Goal: Task Accomplishment & Management: Manage account settings

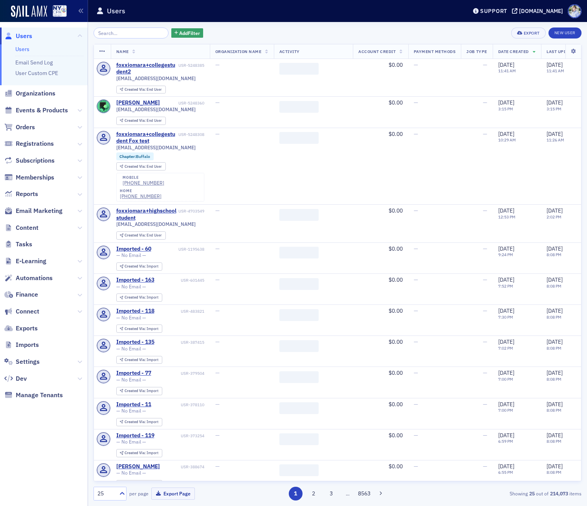
click at [271, 21] on header "Users Support [DOMAIN_NAME]" at bounding box center [337, 11] width 499 height 22
click at [35, 362] on span "Settings" at bounding box center [28, 361] width 24 height 9
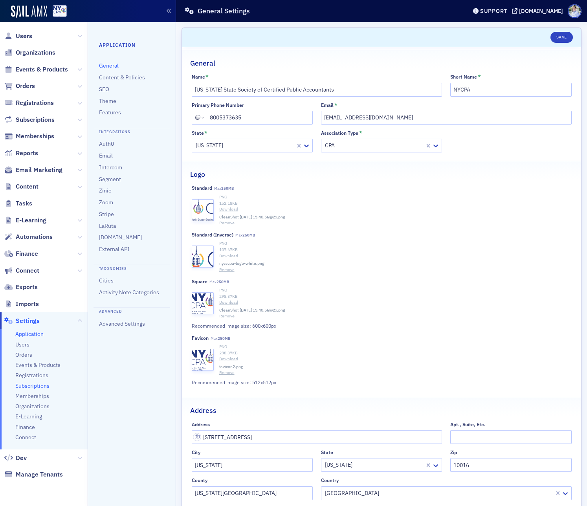
click at [31, 386] on span "Subscriptions" at bounding box center [32, 385] width 34 height 7
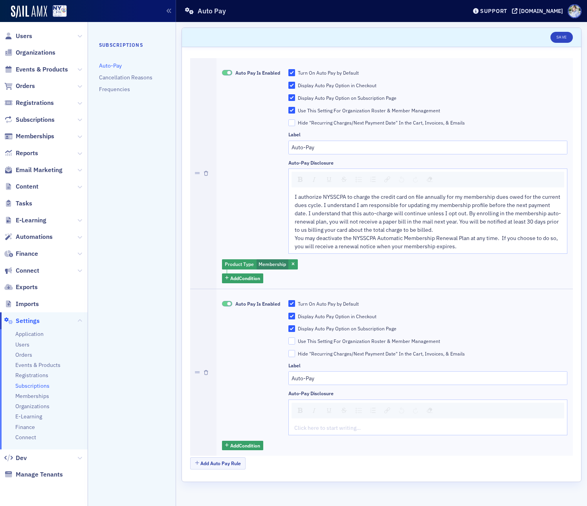
click at [432, 136] on div "Label" at bounding box center [427, 135] width 279 height 6
click at [406, 145] on input "Auto-Pay" at bounding box center [427, 148] width 279 height 14
click at [404, 134] on div "Label" at bounding box center [427, 135] width 279 height 6
click at [264, 118] on div "Auto Pay Is Enabled" at bounding box center [251, 161] width 58 height 185
click at [294, 123] on input "Hide "Recurring Charges/Next Payment Date" In the Cart, Invoices, & Emails" at bounding box center [291, 122] width 7 height 7
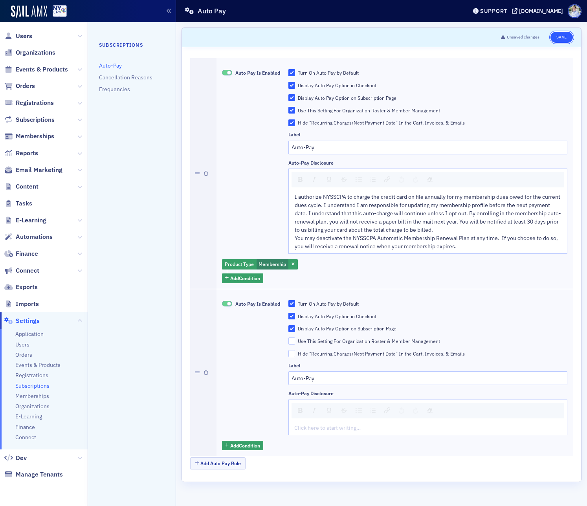
click at [565, 37] on button "Save" at bounding box center [561, 37] width 22 height 11
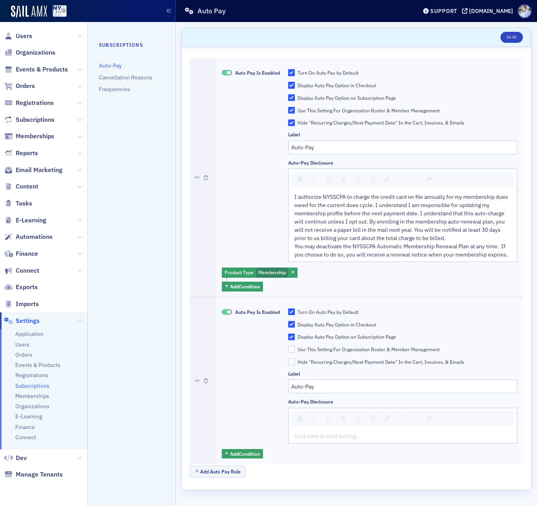
click at [260, 177] on div "Auto Pay Is Enabled" at bounding box center [251, 165] width 58 height 193
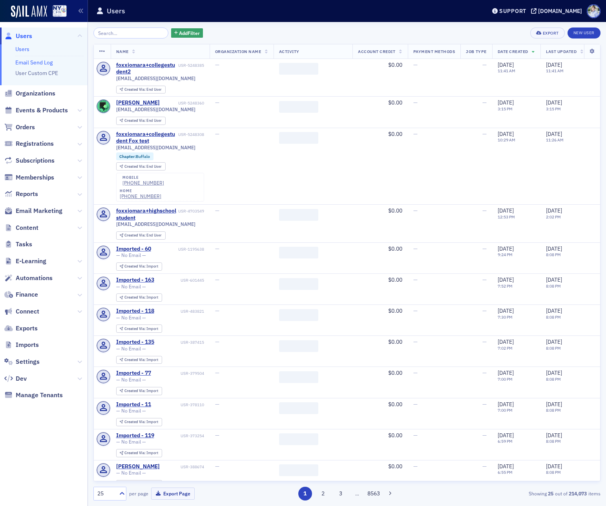
click at [40, 63] on link "Email Send Log" at bounding box center [33, 62] width 37 height 7
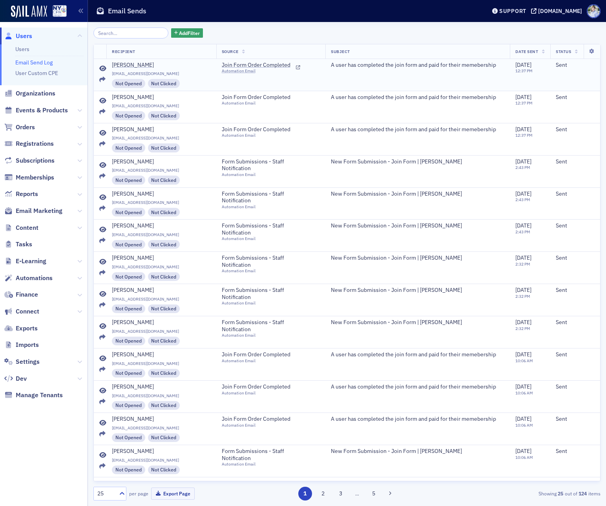
click at [100, 68] on icon at bounding box center [102, 69] width 7 height 6
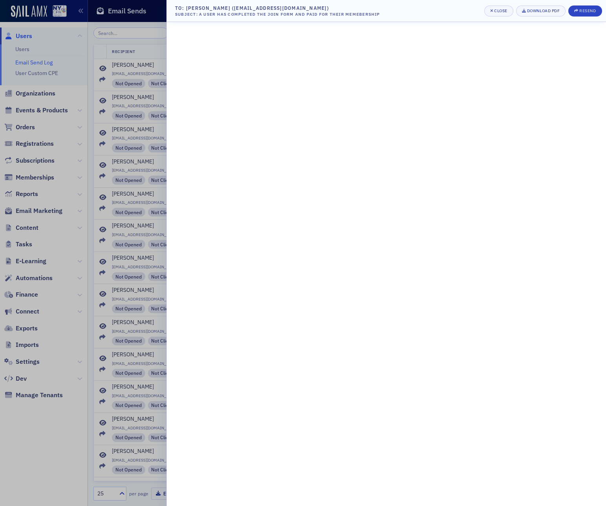
click at [72, 91] on div at bounding box center [303, 253] width 606 height 506
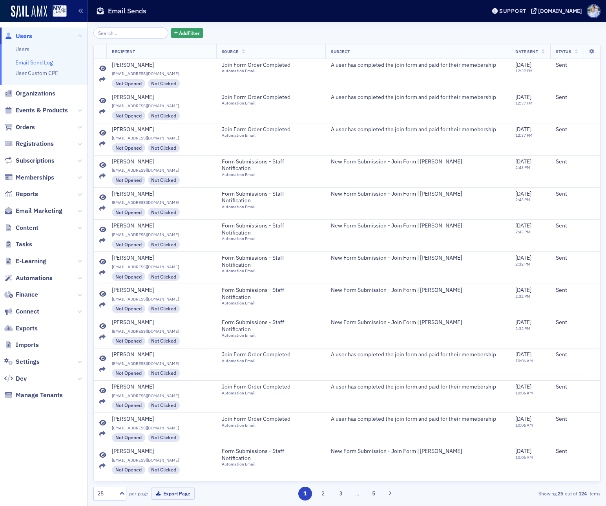
click at [225, 29] on div "Add Filter" at bounding box center [346, 32] width 507 height 11
click at [81, 281] on button at bounding box center [79, 278] width 5 height 9
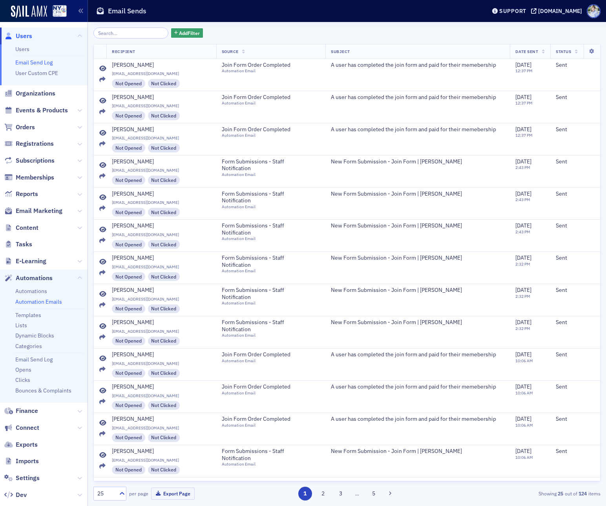
click at [31, 303] on link "Automation Emails" at bounding box center [38, 301] width 47 height 7
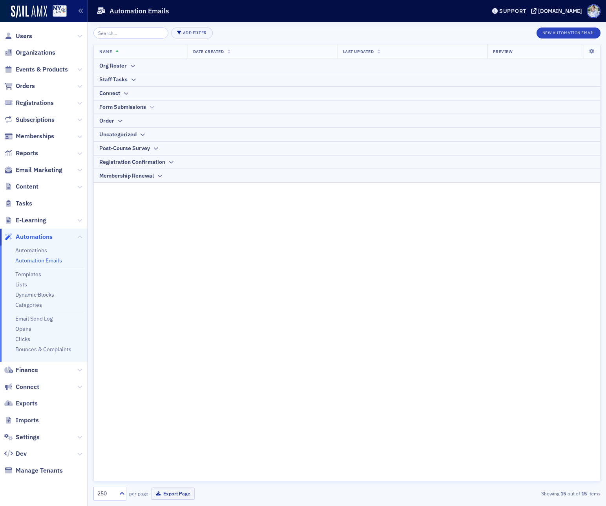
click at [125, 104] on div "Form Submissions" at bounding box center [122, 107] width 47 height 8
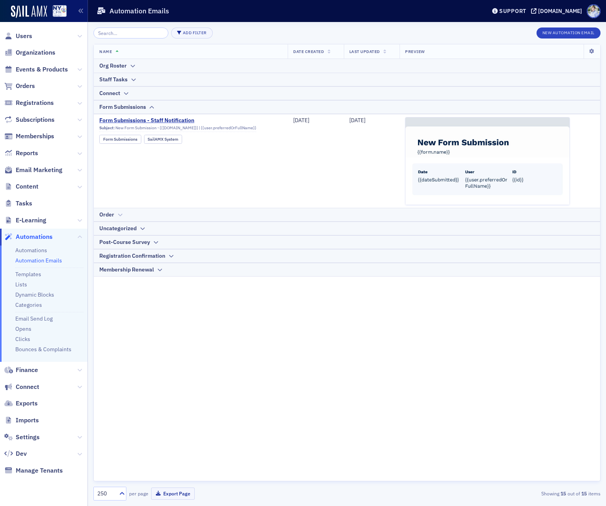
click at [127, 212] on div "Order" at bounding box center [347, 214] width 496 height 8
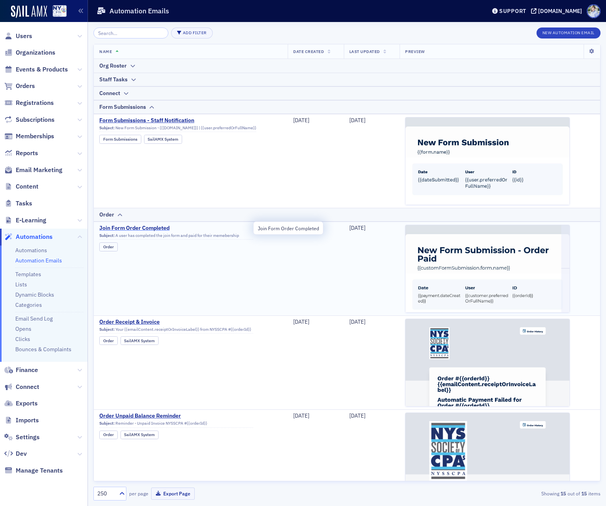
click at [148, 227] on span "Join Form Order Completed" at bounding box center [176, 228] width 154 height 7
drag, startPoint x: 154, startPoint y: 233, endPoint x: 155, endPoint y: 229, distance: 4.5
click at [154, 233] on div "Subject: A user has completed the join form and paid for their memebership" at bounding box center [176, 236] width 154 height 7
click at [155, 229] on span "Join Form Order Completed" at bounding box center [176, 228] width 154 height 7
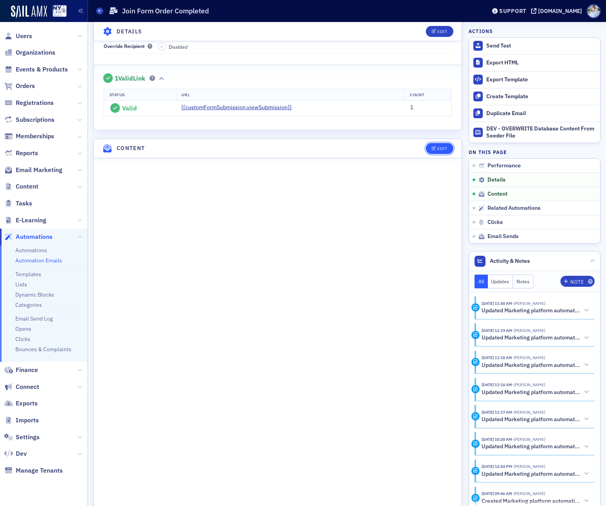
click at [439, 150] on div "Edit" at bounding box center [442, 148] width 10 height 4
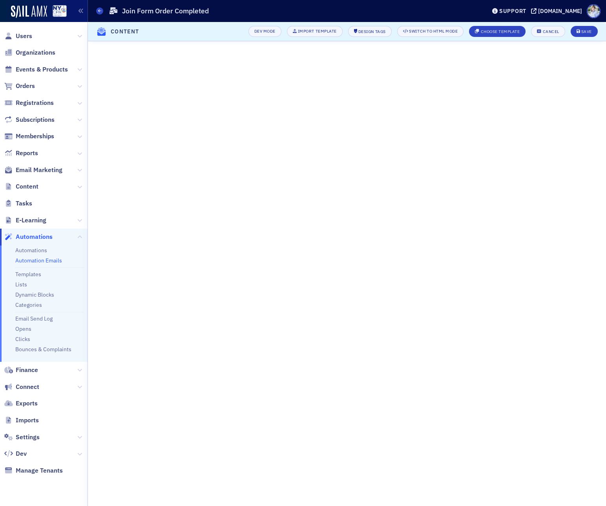
scroll to position [266, 0]
click at [574, 32] on button "Save" at bounding box center [584, 31] width 27 height 11
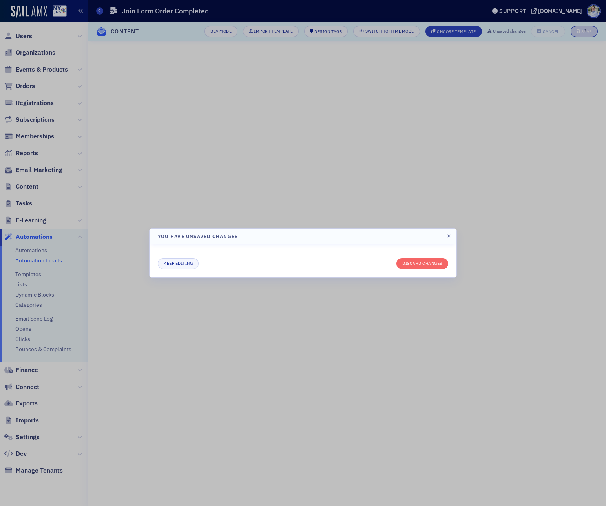
click at [422, 243] on header "You have unsaved changes" at bounding box center [303, 237] width 307 height 16
click at [446, 236] on button "button" at bounding box center [449, 236] width 7 height 7
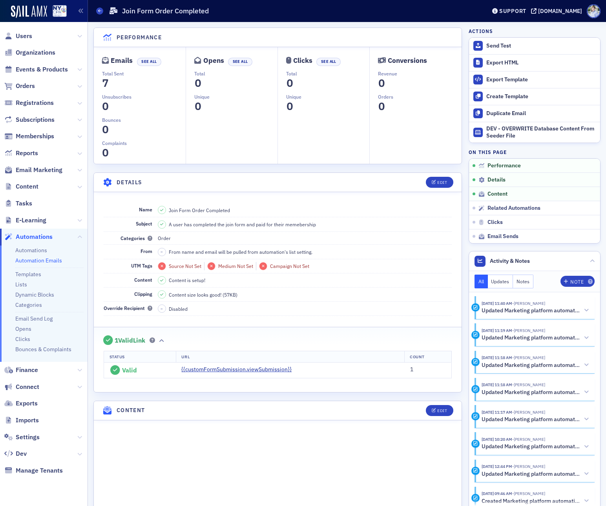
click at [455, 412] on header "Content Edit" at bounding box center [278, 410] width 368 height 19
click at [444, 413] on button "Edit" at bounding box center [439, 410] width 27 height 11
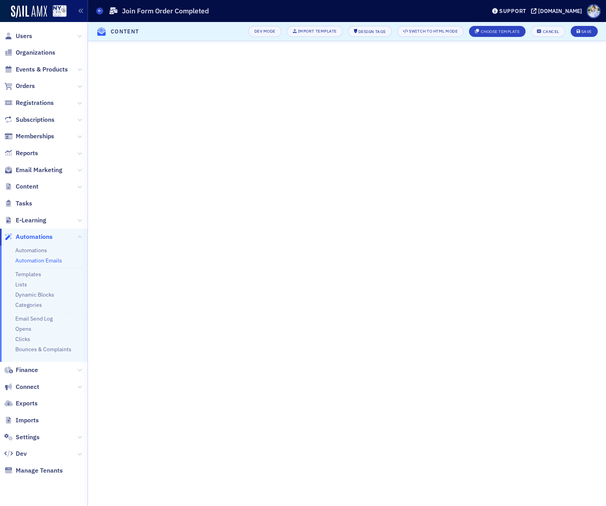
scroll to position [266, 0]
click at [596, 31] on button "Save" at bounding box center [584, 31] width 27 height 11
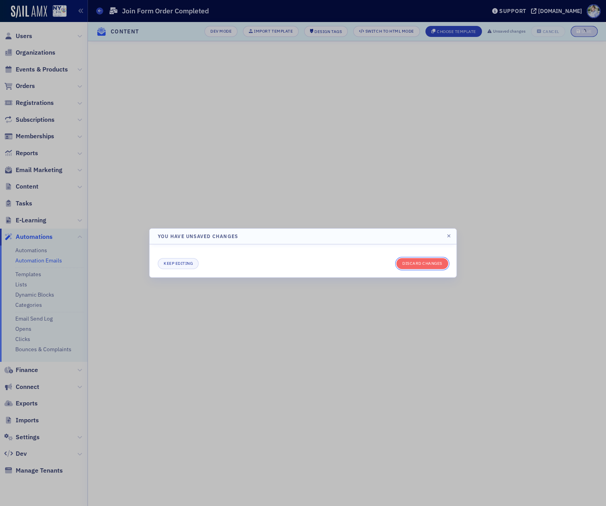
click at [412, 265] on button "Discard changes" at bounding box center [423, 263] width 52 height 11
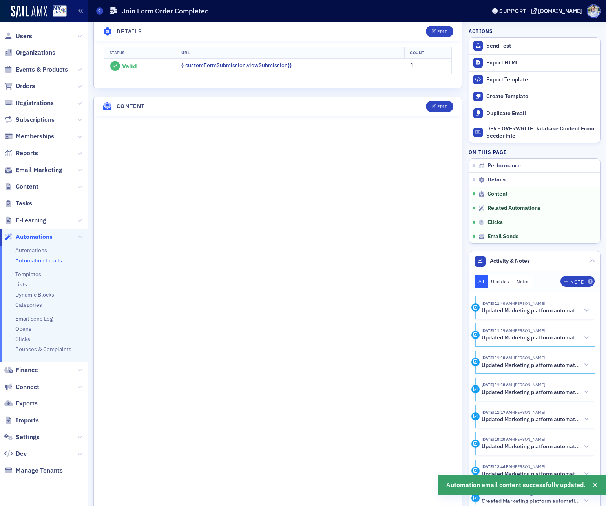
scroll to position [559, 0]
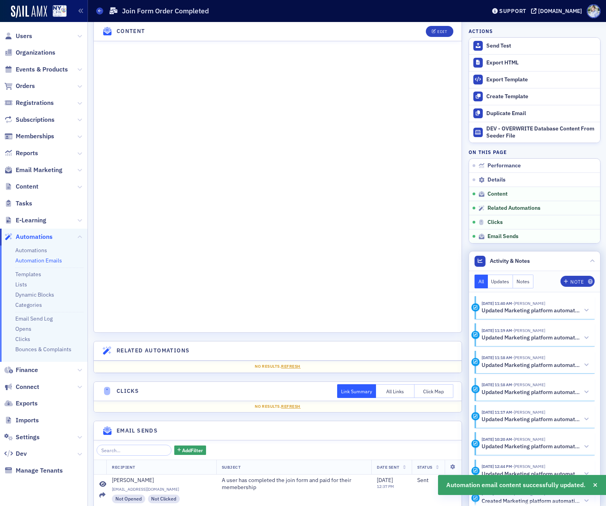
click at [581, 323] on section "8/6/2025 11:19 AM - Aidan Sullivan Updated Marketing platform automation email:…" at bounding box center [535, 334] width 120 height 23
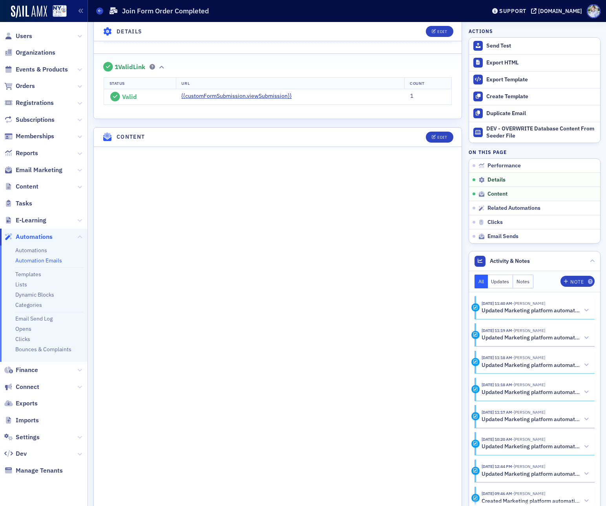
scroll to position [291, 0]
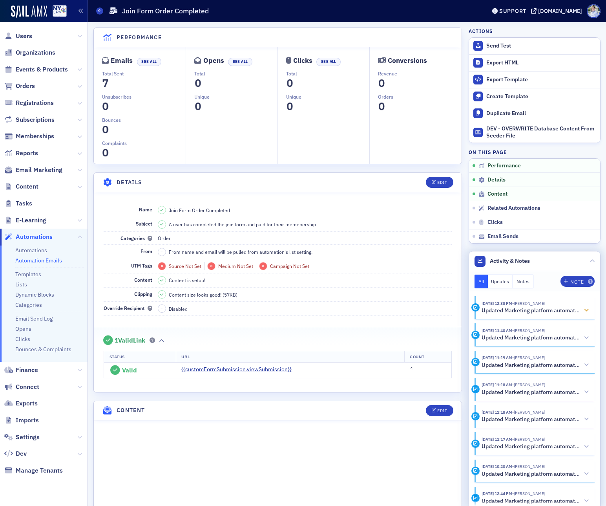
click at [537, 313] on h5 "Updated Marketing platform automation email: Join Form Order Completed" at bounding box center [531, 310] width 99 height 7
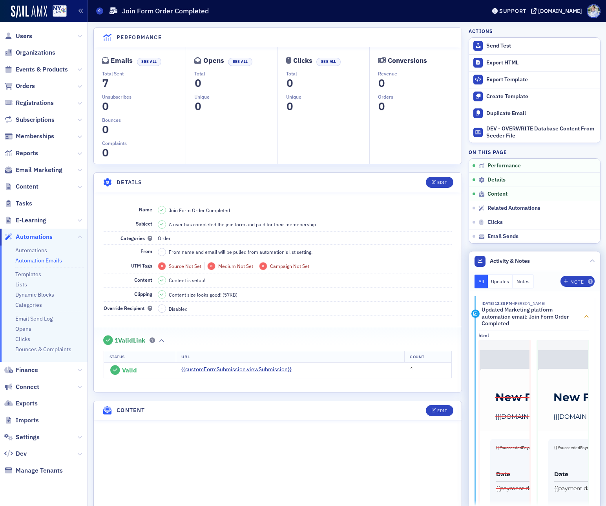
click at [539, 309] on h5 "Updated Marketing platform automation email: Join Form Order Completed" at bounding box center [531, 316] width 99 height 21
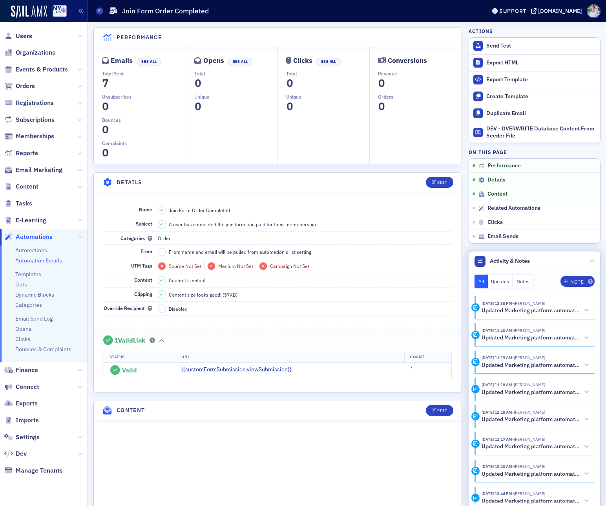
click at [517, 315] on section "9/30/2025 12:38 PM - Luke Abell Updated Marketing platform automation email: Jo…" at bounding box center [535, 307] width 120 height 23
click at [519, 312] on h5 "Updated Marketing platform automation email: Join Form Order Completed" at bounding box center [531, 310] width 99 height 7
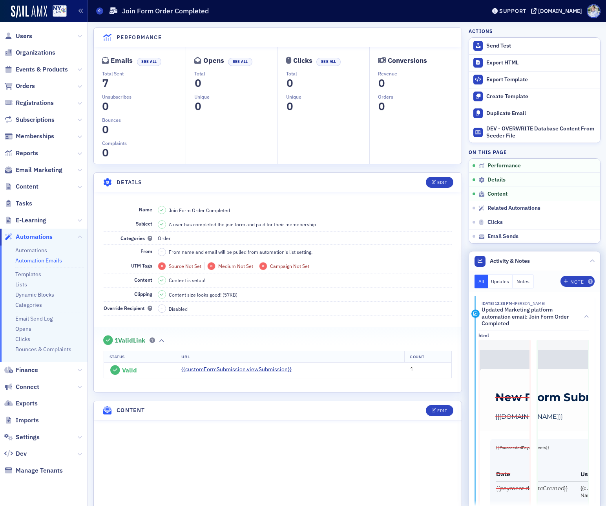
scroll to position [0, 62]
drag, startPoint x: 550, startPoint y: 309, endPoint x: 387, endPoint y: 333, distance: 164.7
click at [549, 309] on h5 "Updated Marketing platform automation email: Join Form Order Completed" at bounding box center [531, 316] width 99 height 21
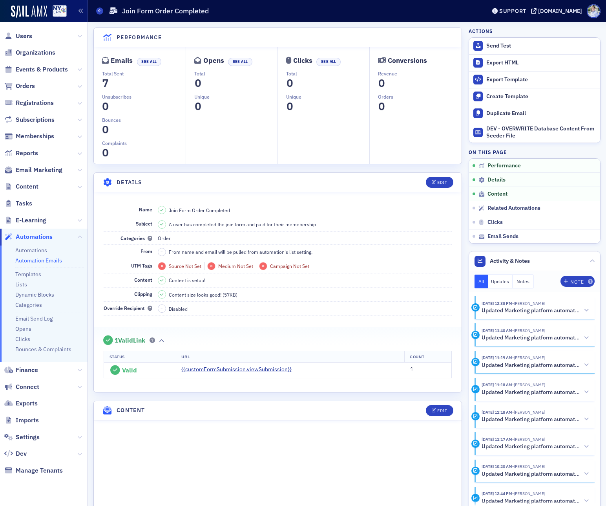
click at [444, 403] on header "Content Edit" at bounding box center [278, 410] width 368 height 19
click at [444, 408] on div "Edit" at bounding box center [442, 410] width 10 height 4
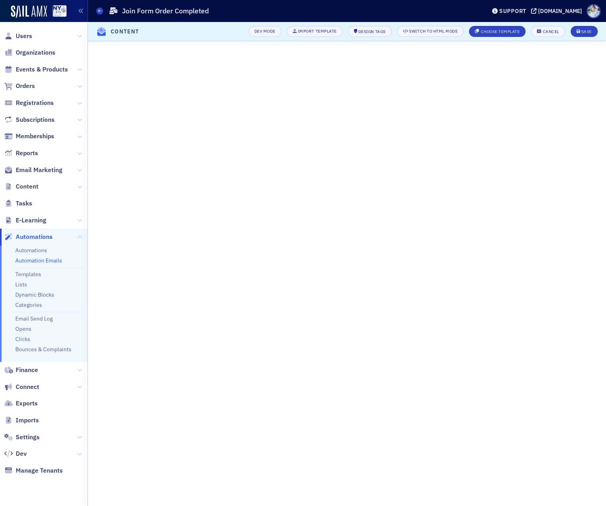
scroll to position [266, 0]
click at [339, 13] on div "Automation Emails Join Form Order Completed" at bounding box center [285, 11] width 378 height 15
click at [559, 33] on div "Cancel" at bounding box center [551, 31] width 16 height 4
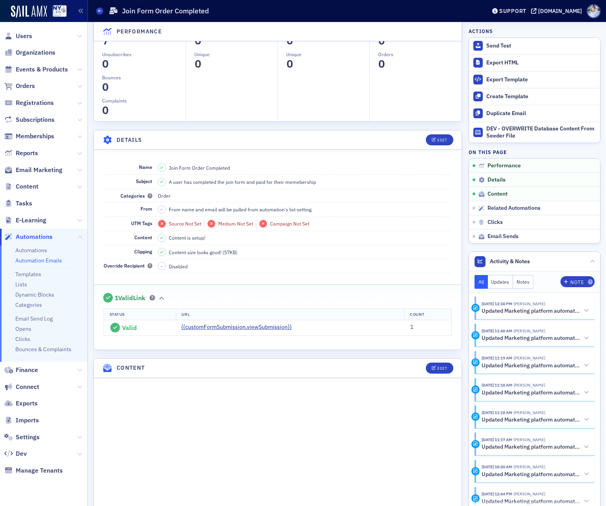
scroll to position [0, 0]
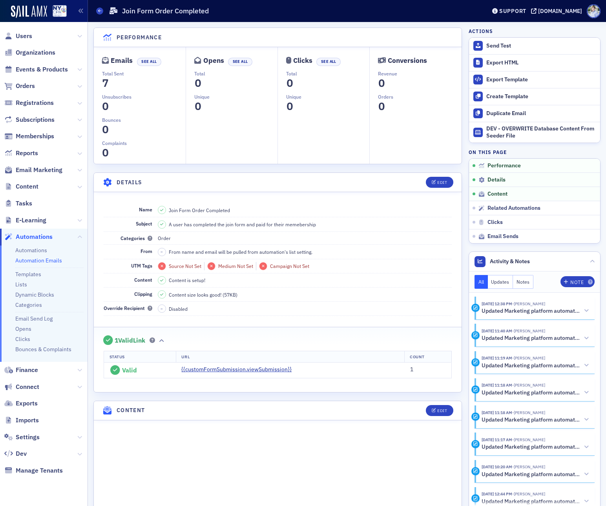
click at [322, 107] on dd "0 1 2 3 4 5 6 7 8 9 0" at bounding box center [327, 108] width 83 height 16
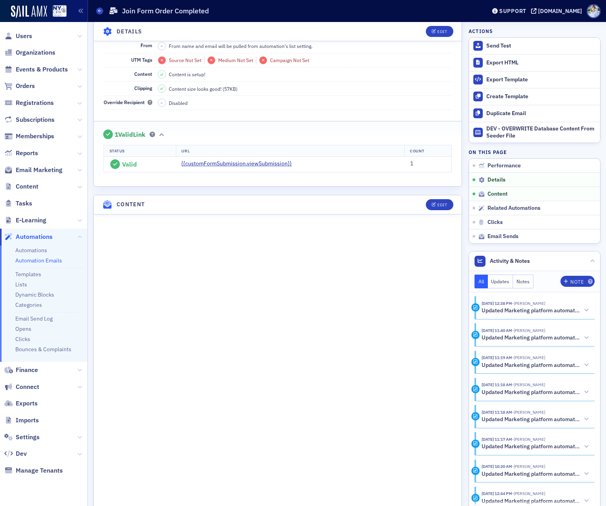
scroll to position [229, 0]
